Goal: Find specific page/section

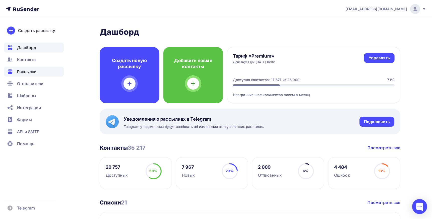
click at [16, 71] on div "Рассылки" at bounding box center [34, 72] width 60 height 10
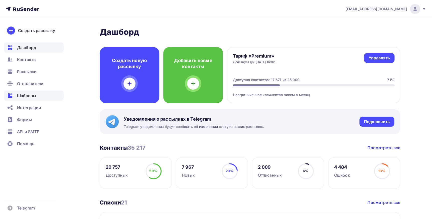
click at [32, 95] on span "Шаблоны" at bounding box center [26, 96] width 19 height 6
